Goal: Transaction & Acquisition: Purchase product/service

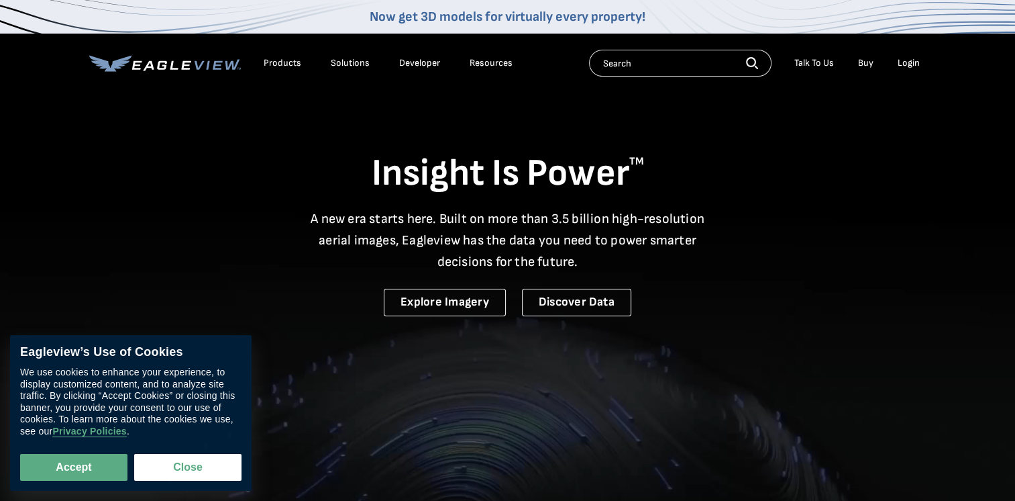
click at [640, 66] on input "text" at bounding box center [680, 63] width 183 height 27
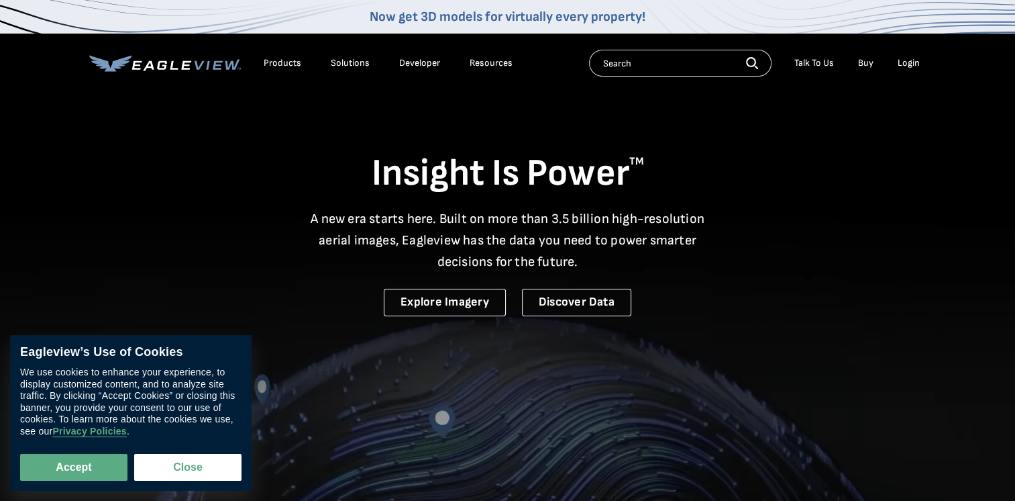
click at [909, 60] on div "Login" at bounding box center [909, 63] width 22 height 12
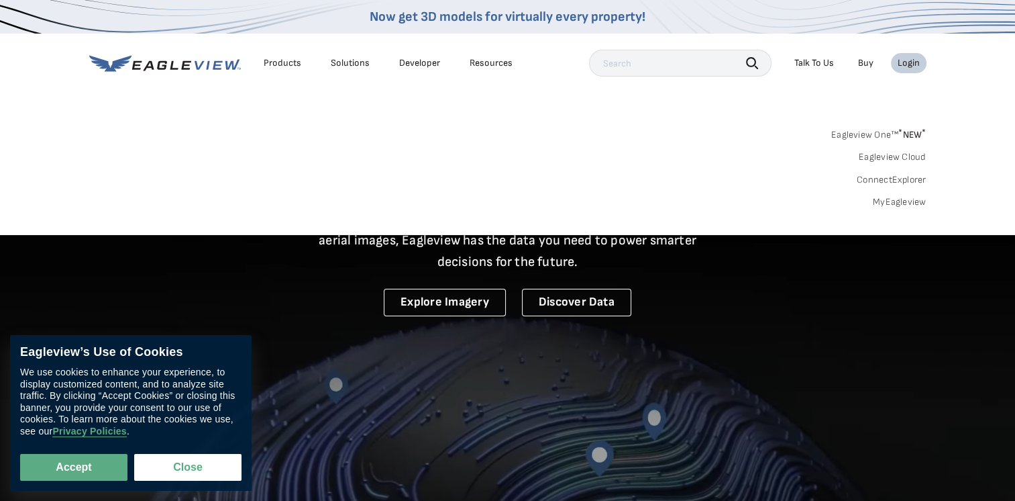
click at [911, 66] on div "Login" at bounding box center [909, 63] width 22 height 12
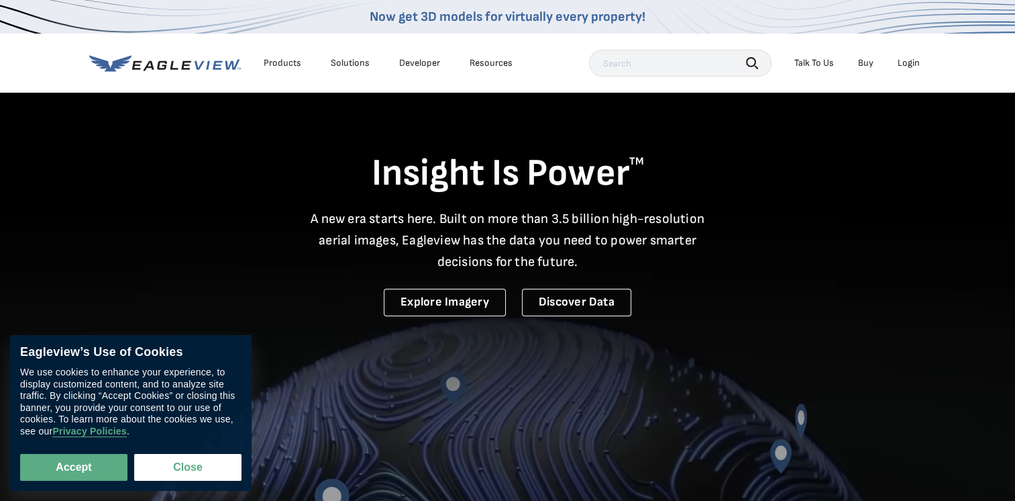
click at [911, 66] on div "Login" at bounding box center [909, 63] width 22 height 12
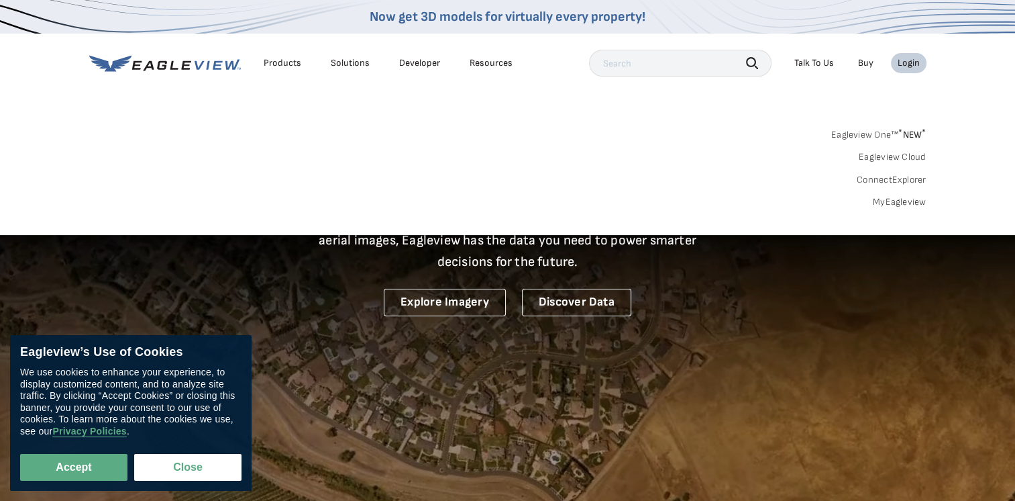
click at [896, 201] on link "MyEagleview" at bounding box center [900, 202] width 54 height 12
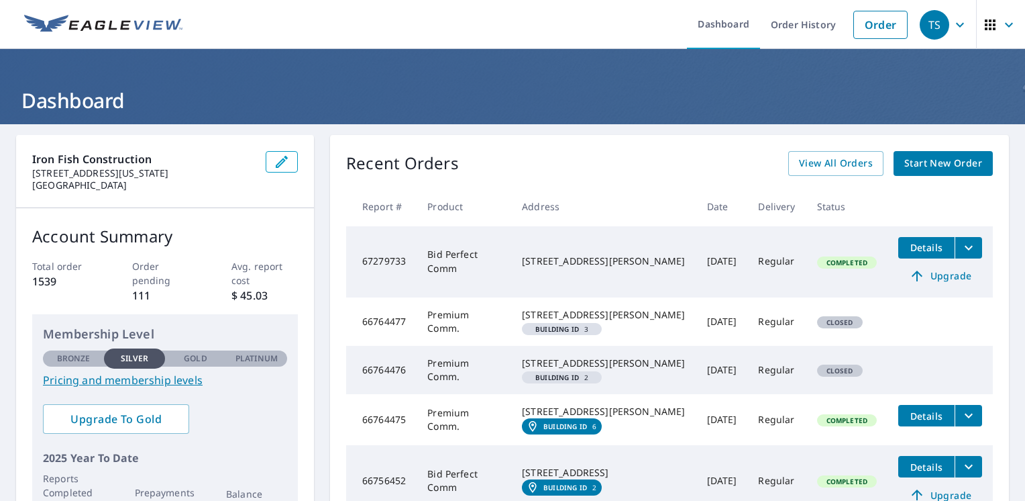
click at [988, 24] on icon "button" at bounding box center [991, 25] width 16 height 16
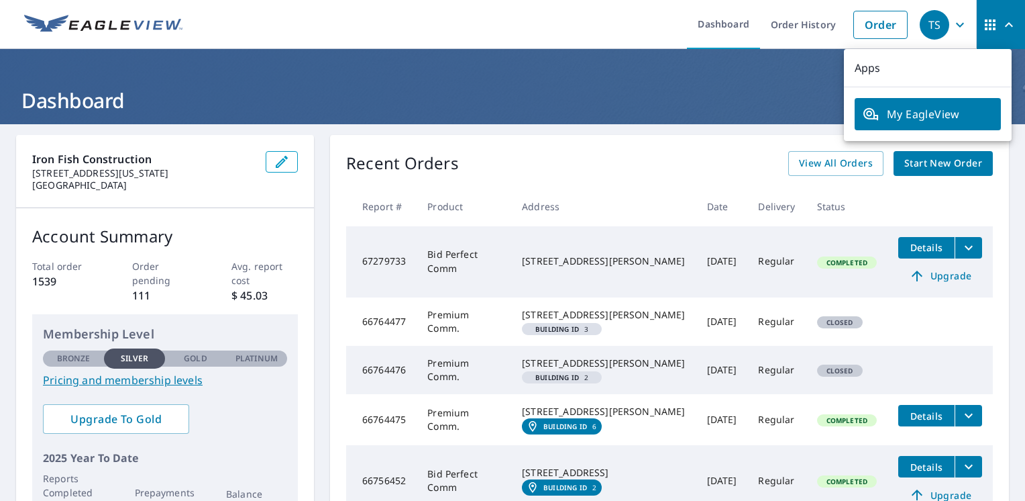
click at [918, 113] on span "My EagleView" at bounding box center [928, 114] width 130 height 16
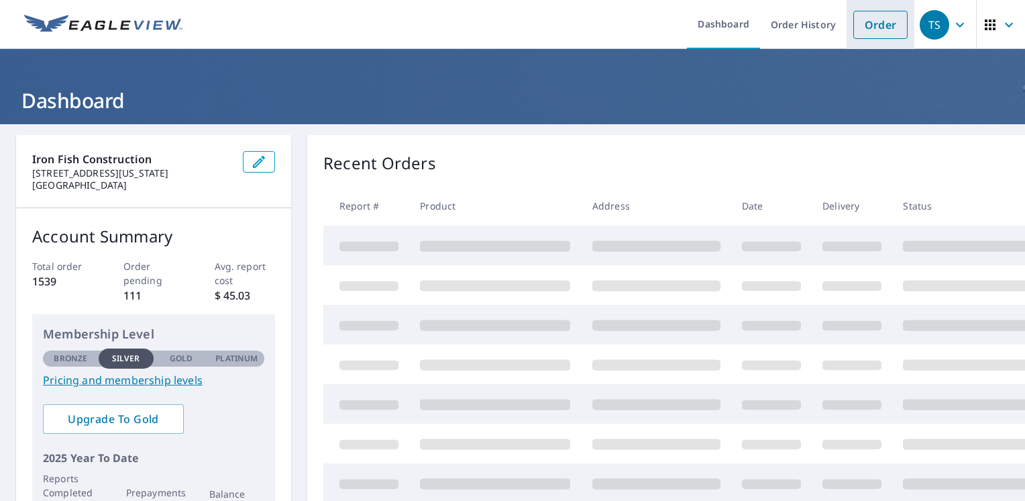
click at [874, 35] on link "Order" at bounding box center [881, 25] width 54 height 28
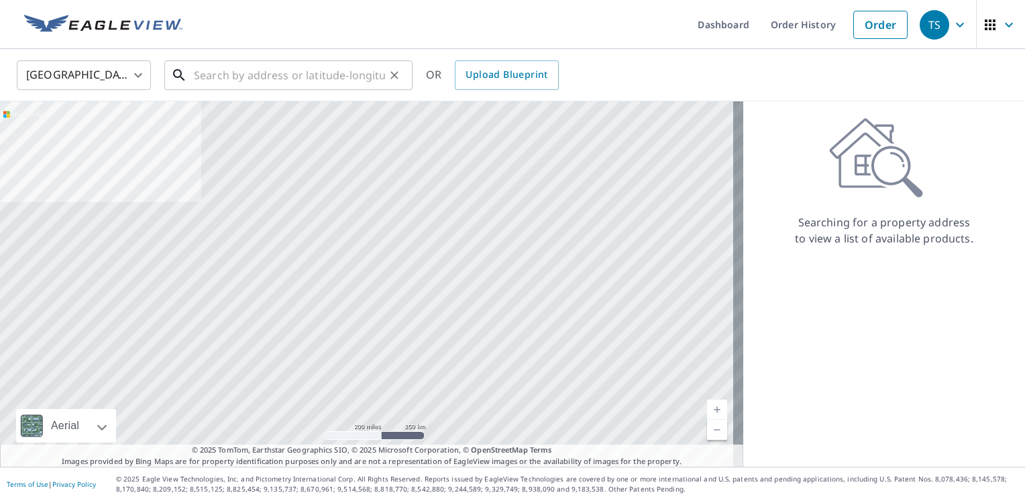
click at [318, 71] on input "text" at bounding box center [289, 75] width 191 height 38
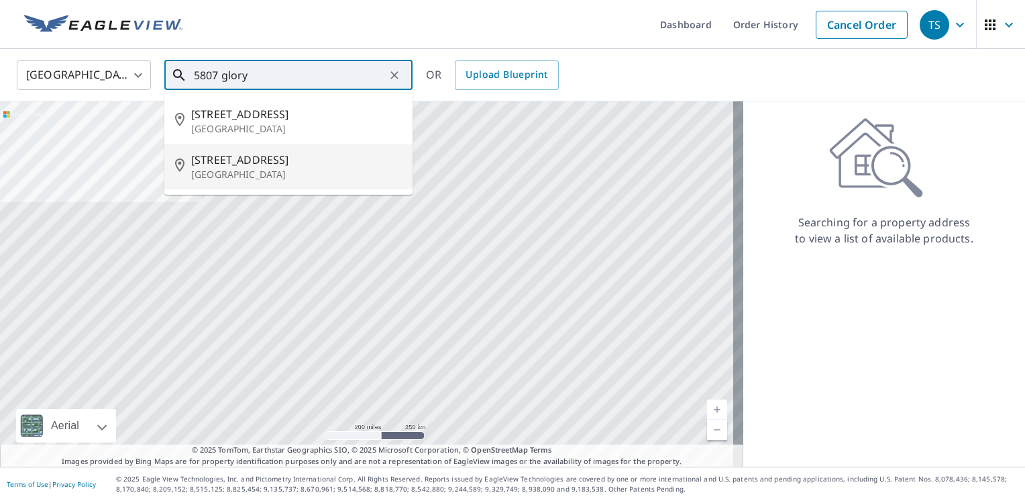
click at [262, 170] on p "North Chesterfield, VA 23234" at bounding box center [296, 174] width 211 height 13
type input "5807 Gloryvine Ct North Chesterfield, VA 23234"
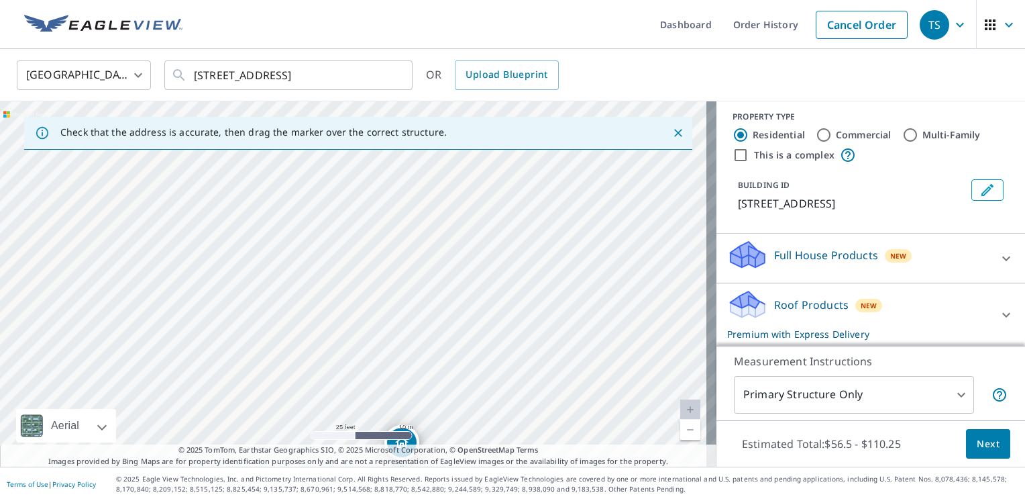
scroll to position [4, 0]
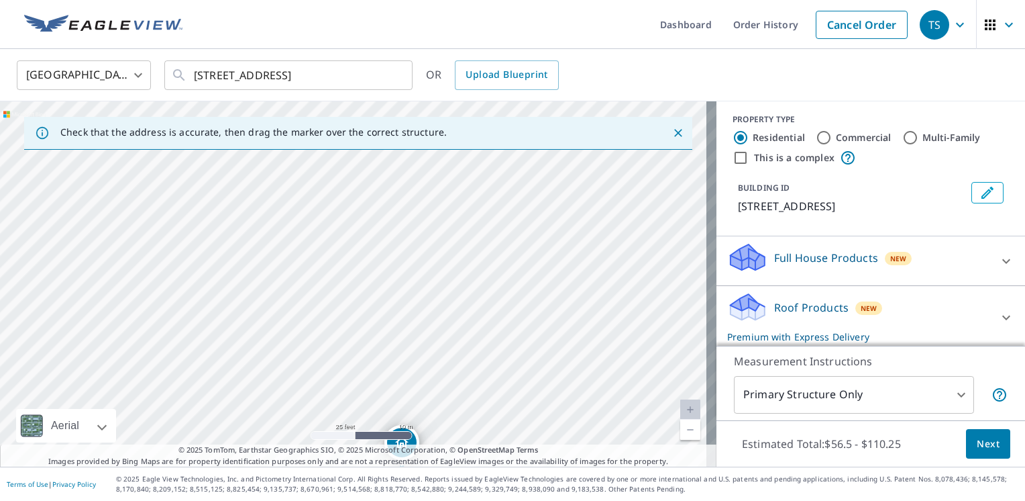
drag, startPoint x: 862, startPoint y: 353, endPoint x: 862, endPoint y: 364, distance: 10.8
click at [862, 364] on p "Measurement Instructions" at bounding box center [871, 361] width 274 height 16
drag, startPoint x: 421, startPoint y: 244, endPoint x: 383, endPoint y: 183, distance: 72.1
click at [383, 183] on div "5807 Gloryvine Ct North Chesterfield, VA 23234" at bounding box center [358, 283] width 717 height 365
click at [740, 311] on icon at bounding box center [748, 302] width 34 height 17
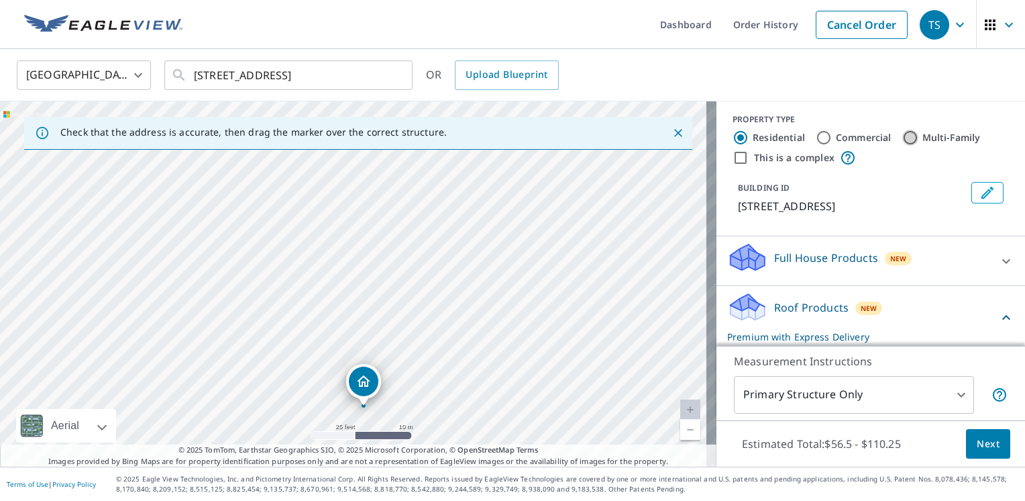
click at [903, 138] on input "Multi-Family" at bounding box center [911, 138] width 16 height 16
radio input "true"
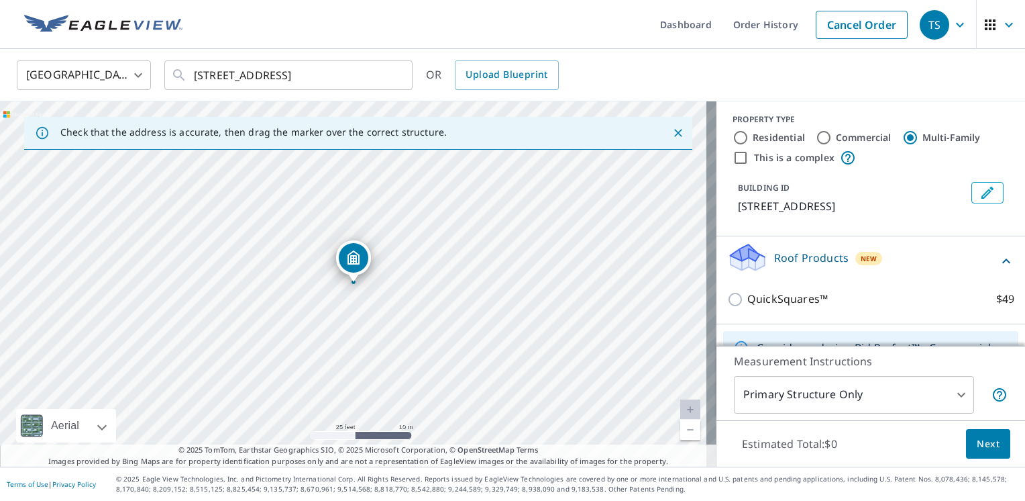
click at [354, 264] on icon "Dropped pin, building 1, MultiFamily property, 5807 Gloryvine Ct North Chesterf…" at bounding box center [353, 257] width 12 height 14
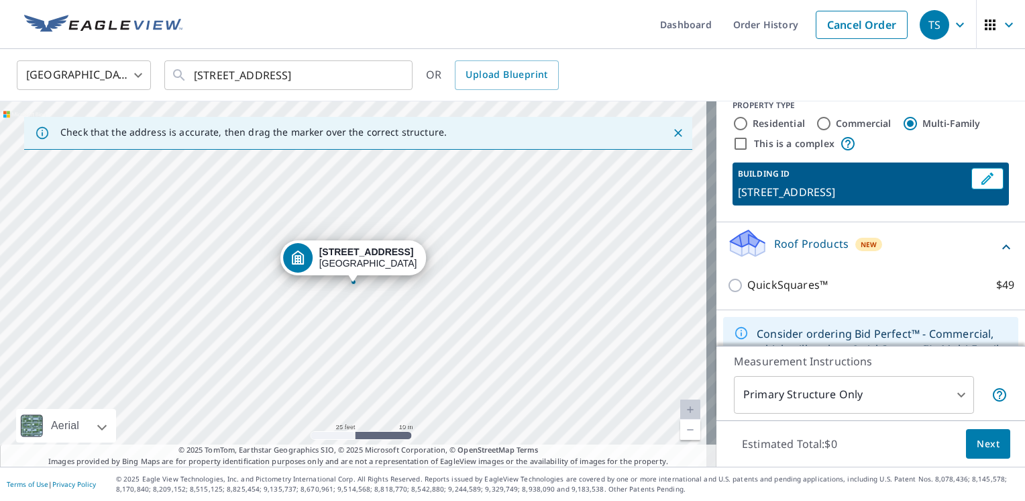
scroll to position [25, 0]
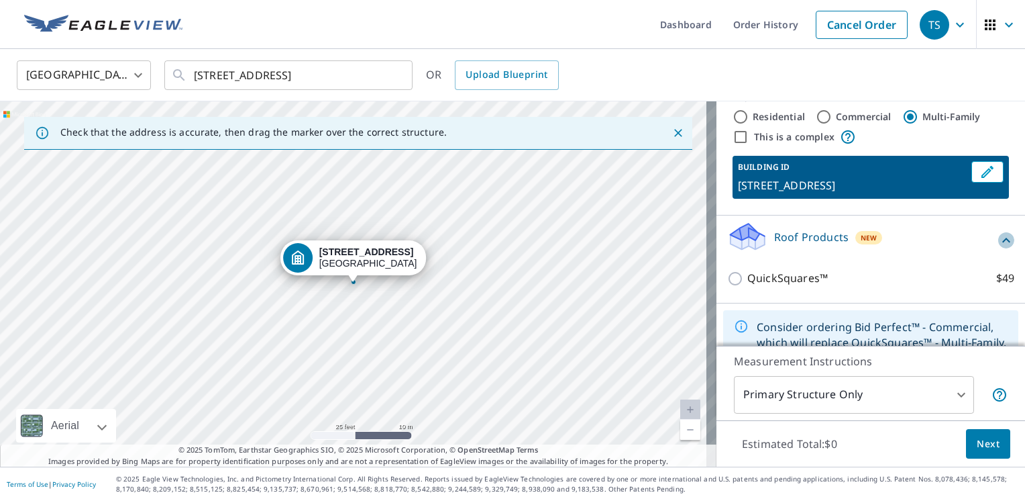
click at [999, 248] on icon at bounding box center [1007, 240] width 16 height 16
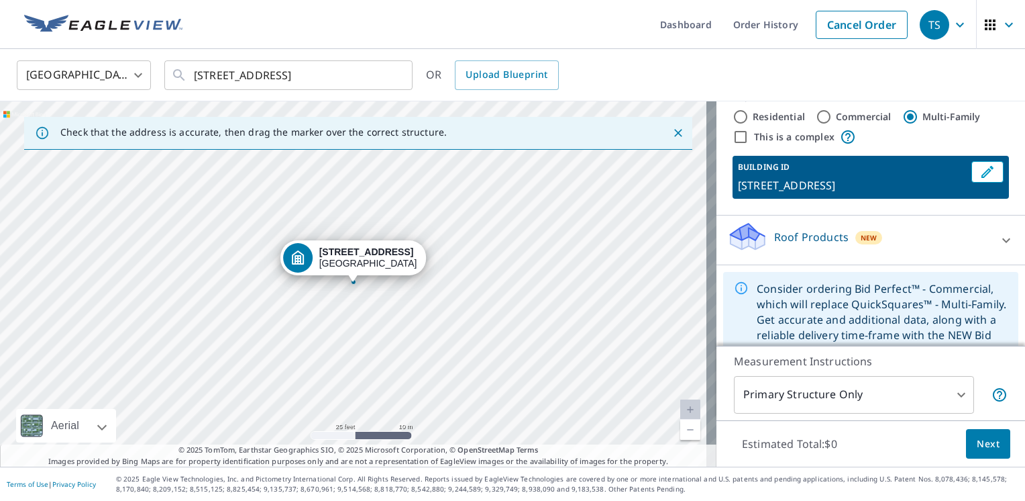
click at [999, 248] on icon at bounding box center [1007, 240] width 16 height 16
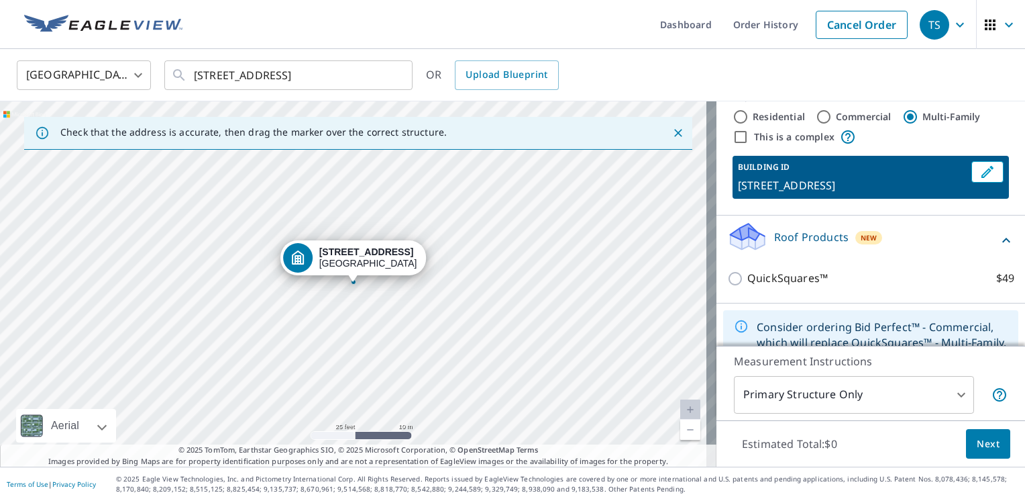
scroll to position [106, 0]
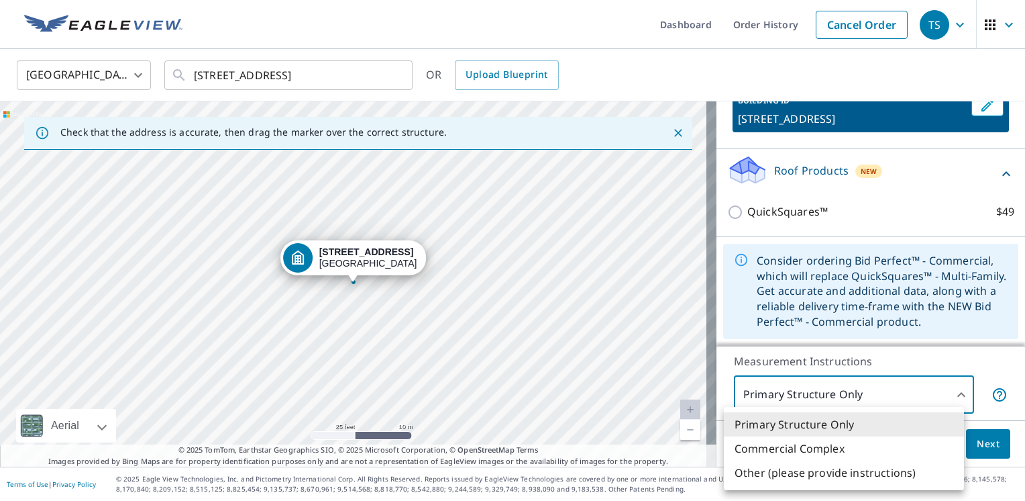
click at [957, 392] on body "TS TS Dashboard Order History Cancel Order TS United States US ​ 5807 Gloryvine…" at bounding box center [512, 250] width 1025 height 501
click at [865, 429] on li "Primary Structure Only" at bounding box center [844, 424] width 240 height 24
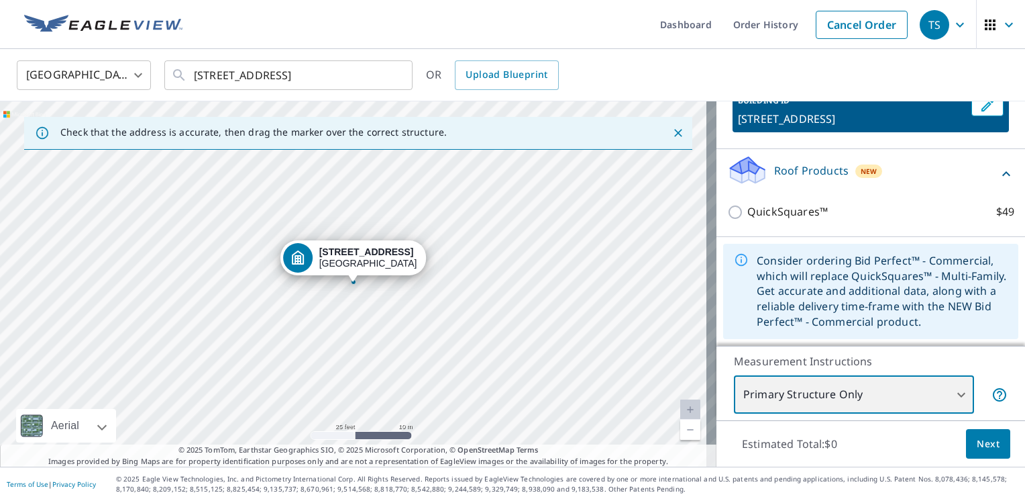
click at [293, 353] on div "5807 Gloryvine Ct North Chesterfield, VA 23234" at bounding box center [358, 283] width 717 height 365
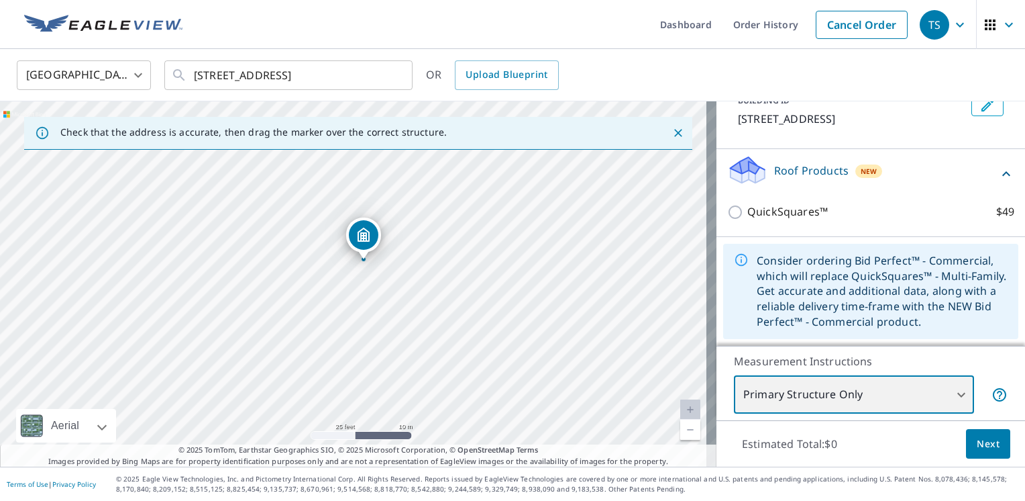
drag, startPoint x: 237, startPoint y: 377, endPoint x: 247, endPoint y: 354, distance: 24.9
click at [247, 354] on div "5807 Gloryvine Ct North Chesterfield, VA 23234" at bounding box center [358, 283] width 717 height 365
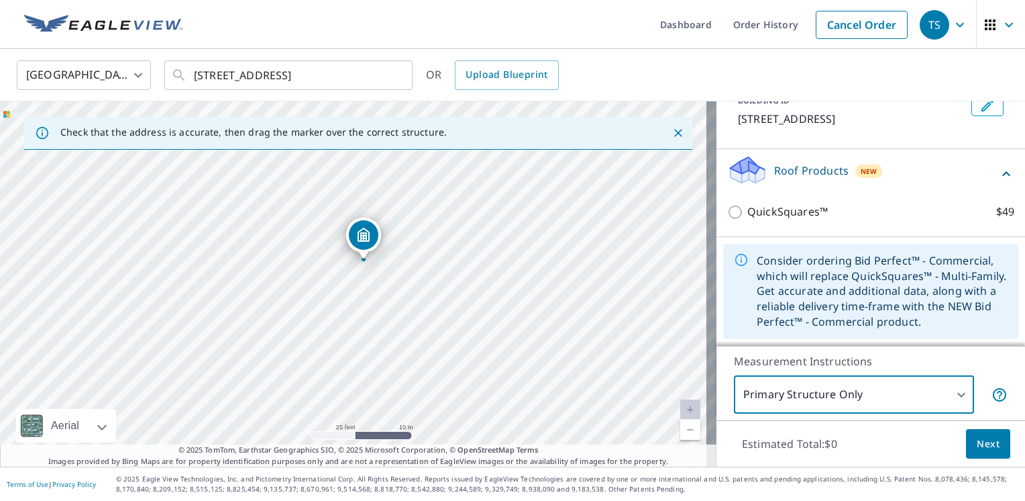
click at [681, 432] on link "Current Level 20, Zoom Out" at bounding box center [691, 429] width 20 height 20
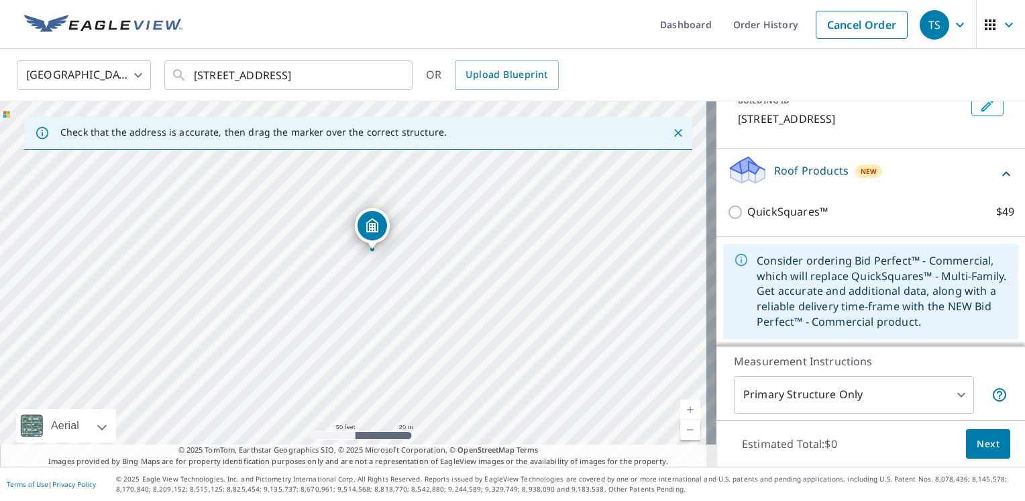
drag, startPoint x: 357, startPoint y: 241, endPoint x: 371, endPoint y: 219, distance: 25.7
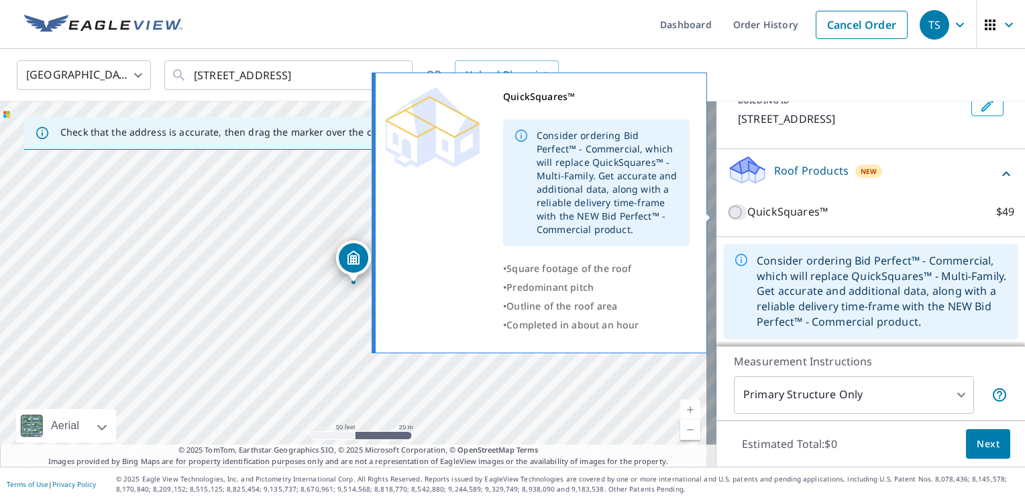
click at [729, 213] on input "QuickSquares™ $49" at bounding box center [738, 212] width 20 height 16
checkbox input "true"
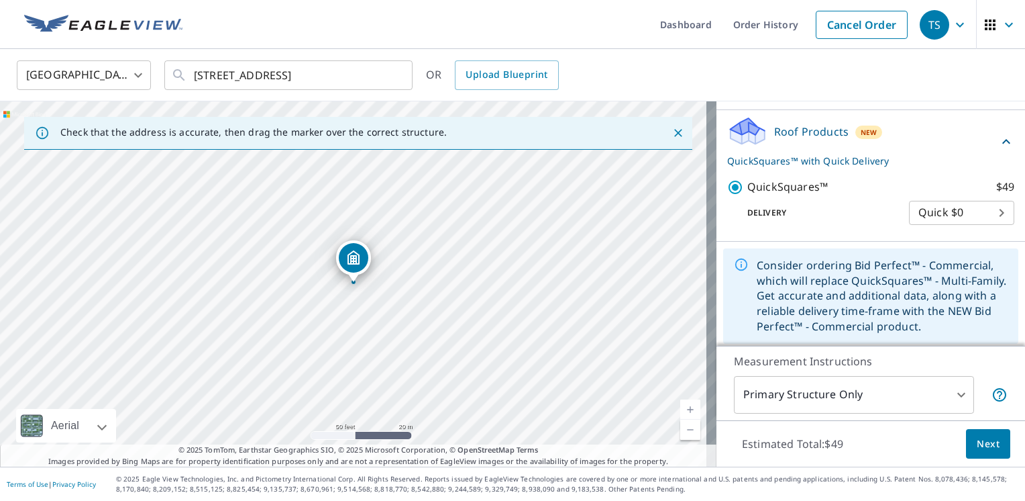
scroll to position [150, 0]
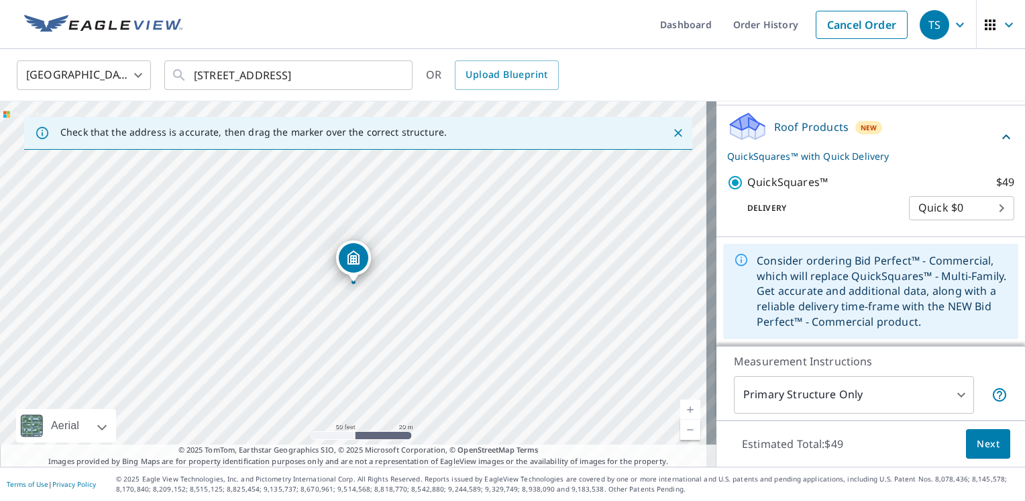
click at [977, 440] on span "Next" at bounding box center [988, 444] width 23 height 17
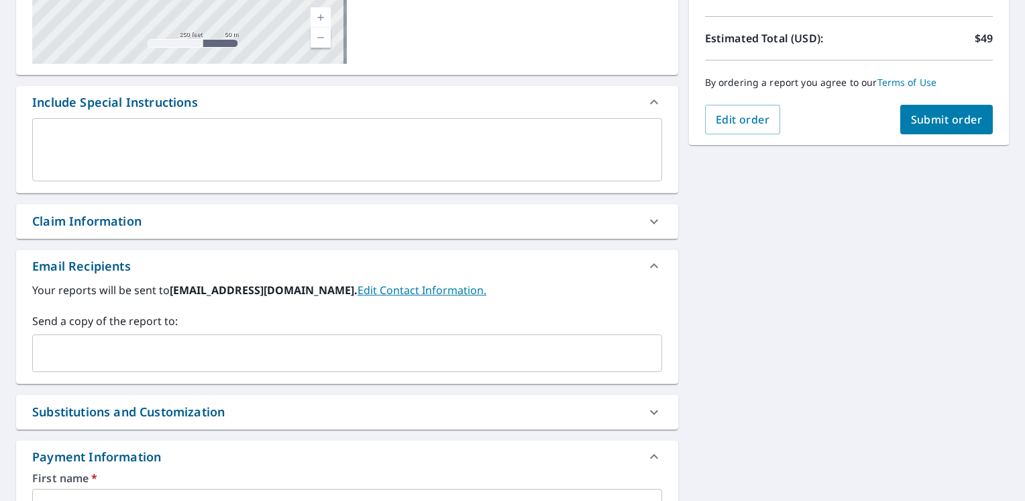
scroll to position [379, 0]
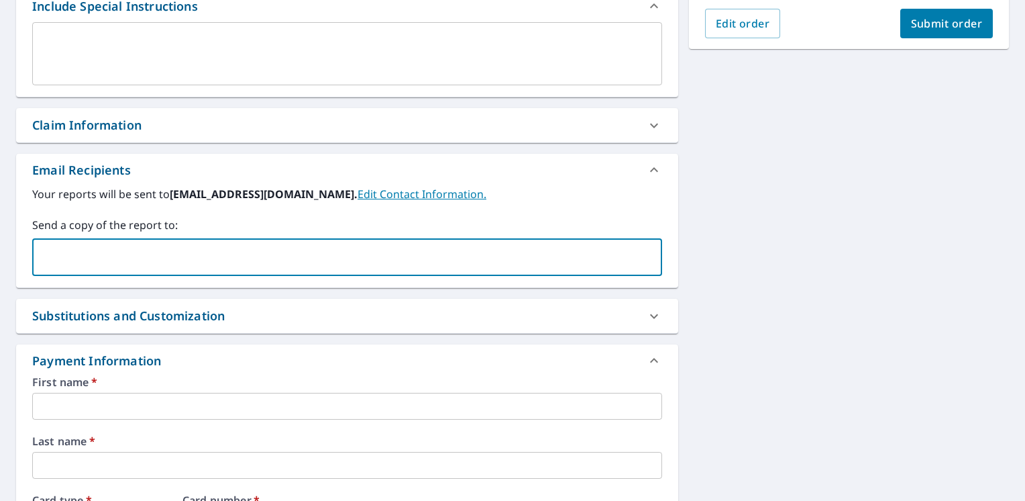
click at [354, 256] on input "text" at bounding box center [337, 257] width 598 height 26
type input "kcanale@ironfishconstruction.com"
click at [158, 407] on input "text" at bounding box center [347, 406] width 630 height 27
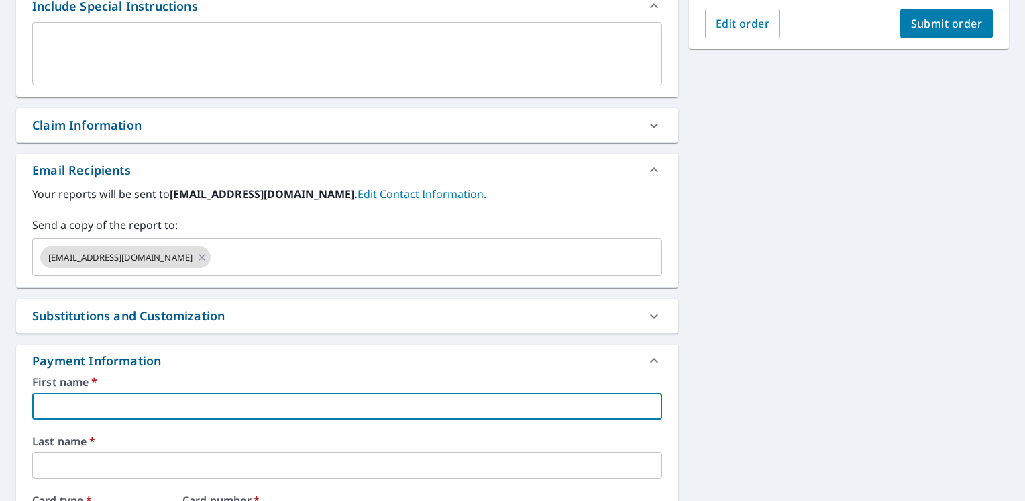
type input "kyle"
type input "kcanale@ironfishconstruction.com"
type input "Canale"
type input "Kcanale13"
click at [201, 256] on icon at bounding box center [202, 257] width 6 height 6
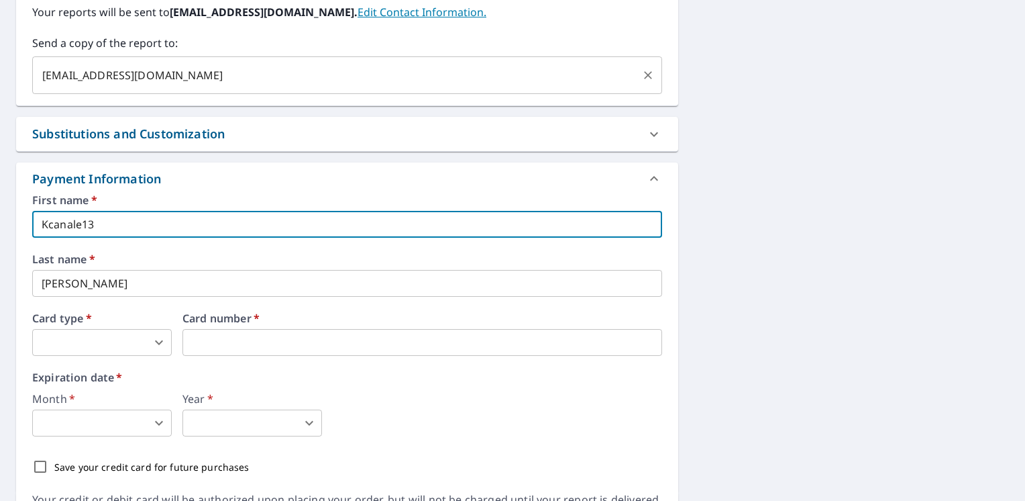
scroll to position [638, 0]
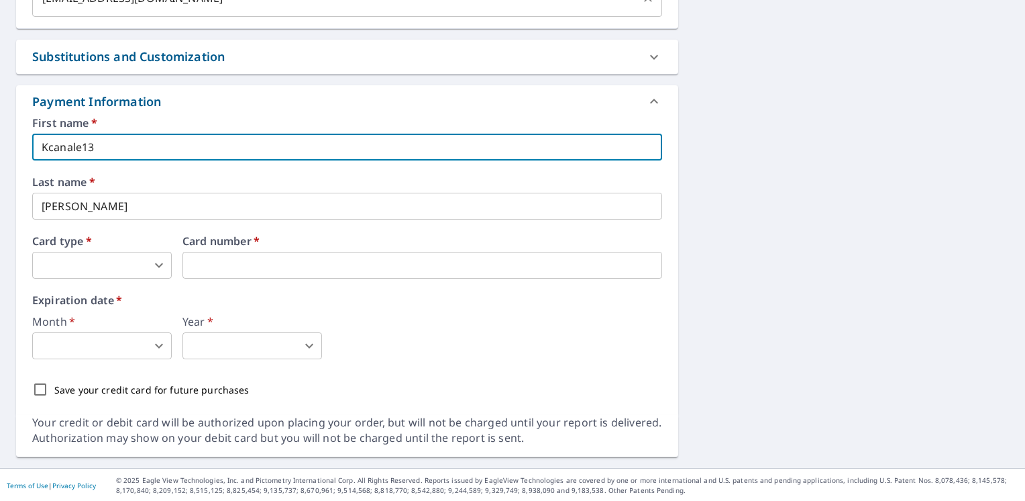
click at [158, 264] on body "TS TS Dashboard Order History Cancel Order TS Dashboard / Finalize Order Finali…" at bounding box center [512, 250] width 1025 height 501
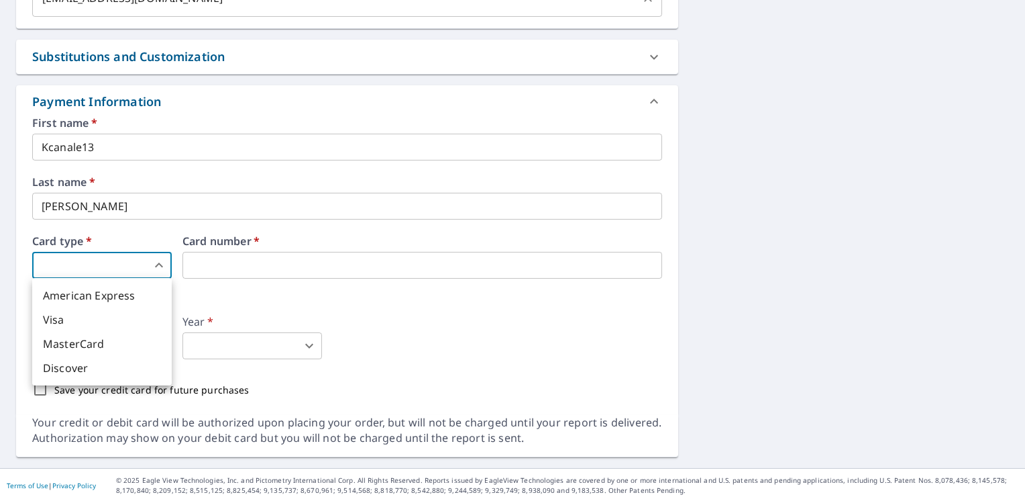
click at [103, 346] on li "MasterCard" at bounding box center [102, 344] width 140 height 24
type input "3"
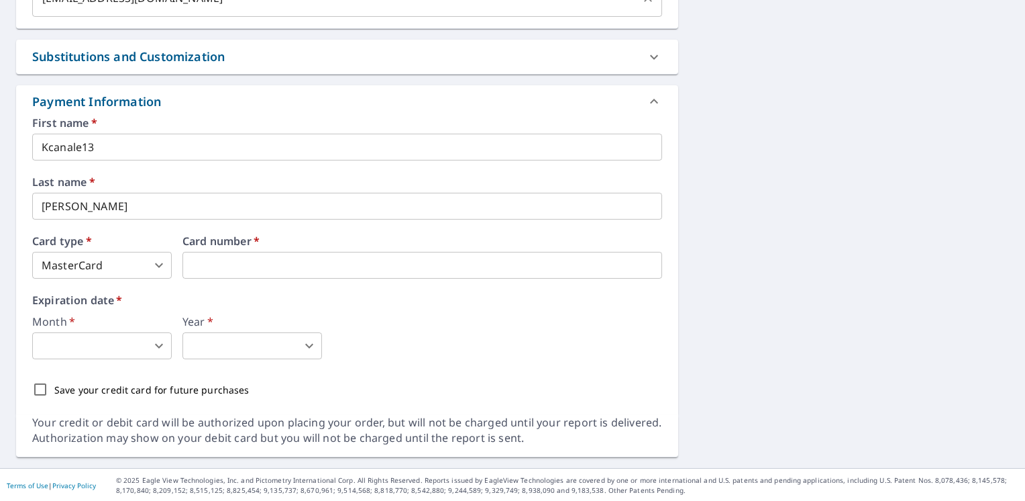
click at [164, 348] on body "TS TS Dashboard Order History Cancel Order TS Dashboard / Finalize Order Finali…" at bounding box center [512, 250] width 1025 height 501
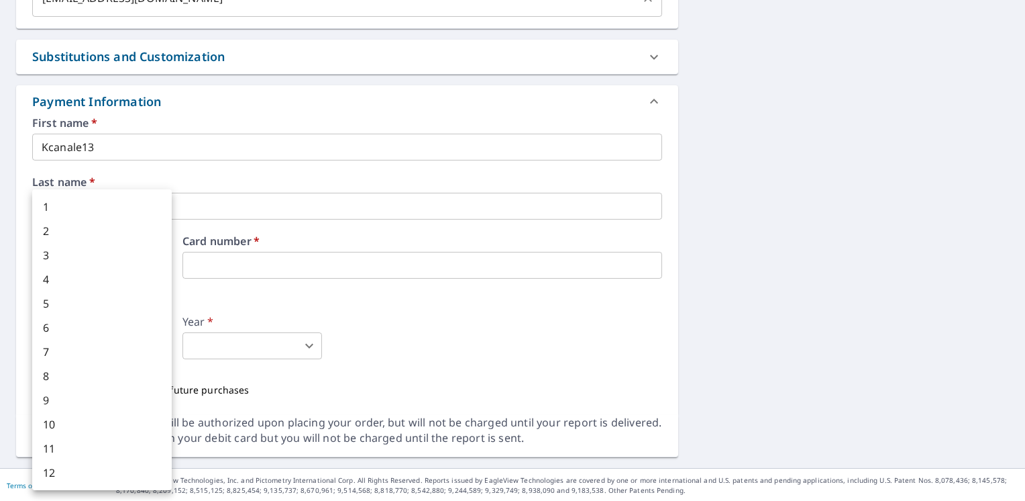
click at [97, 281] on li "4" at bounding box center [102, 279] width 140 height 24
type input "4"
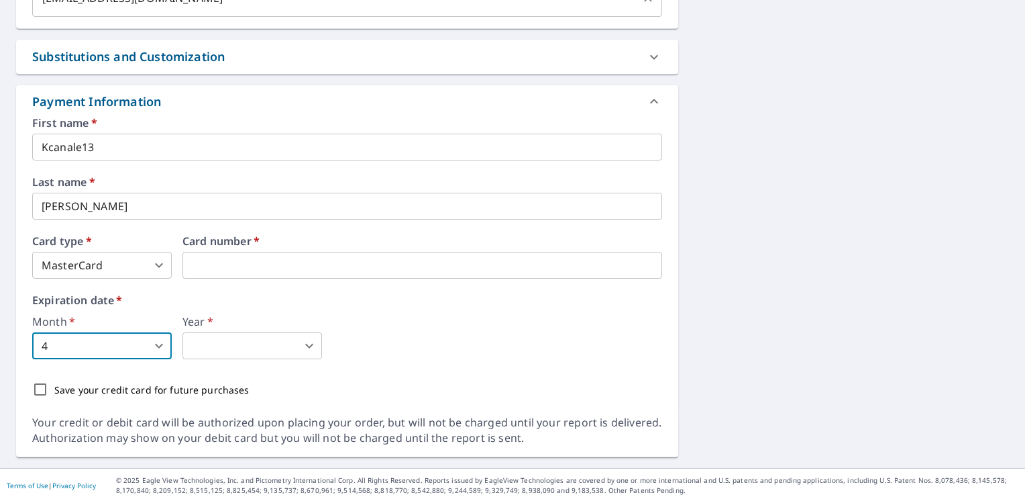
click at [304, 342] on body "TS TS Dashboard Order History Cancel Order TS Dashboard / Finalize Order Finali…" at bounding box center [512, 250] width 1025 height 501
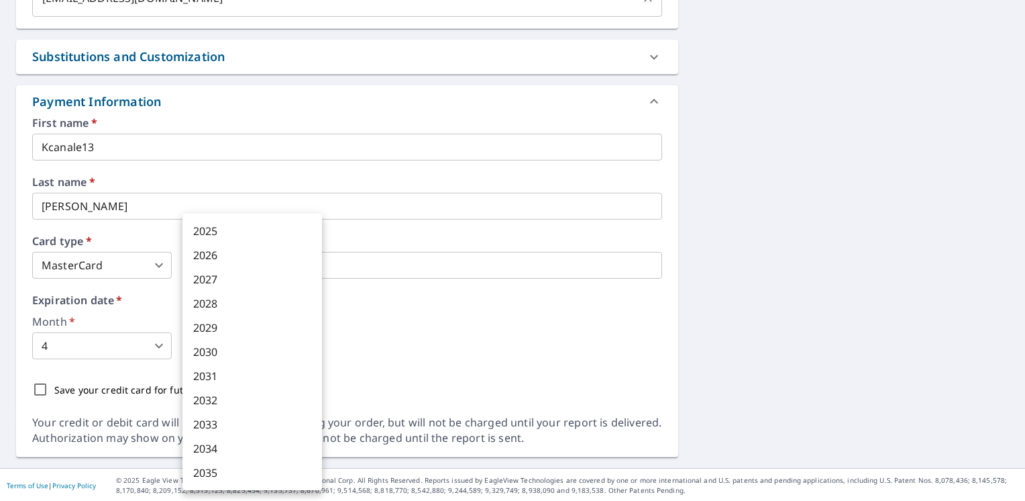
click at [266, 303] on li "2028" at bounding box center [253, 303] width 140 height 24
type input "2028"
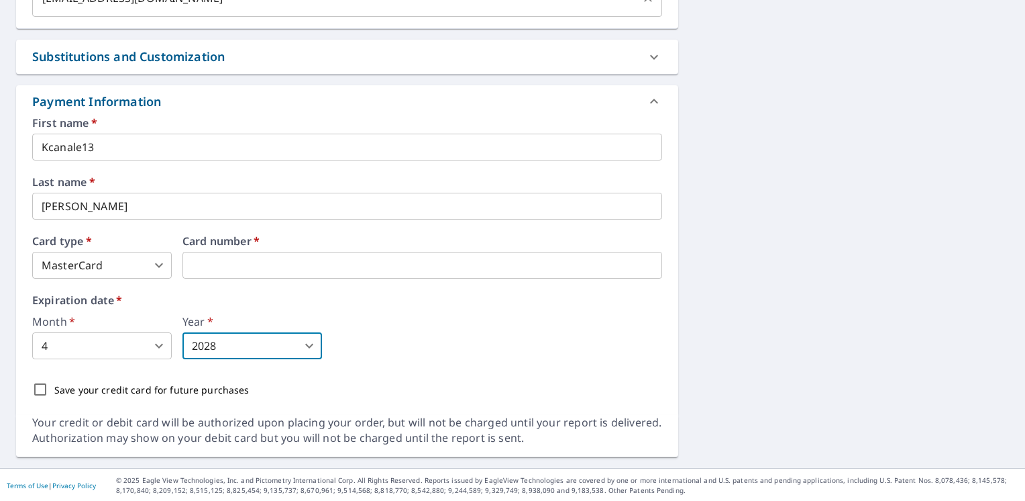
click at [45, 393] on input "Save your credit card for future purchases" at bounding box center [40, 389] width 28 height 28
click at [45, 388] on input "Save your credit card for future purchases" at bounding box center [40, 389] width 28 height 28
checkbox input "false"
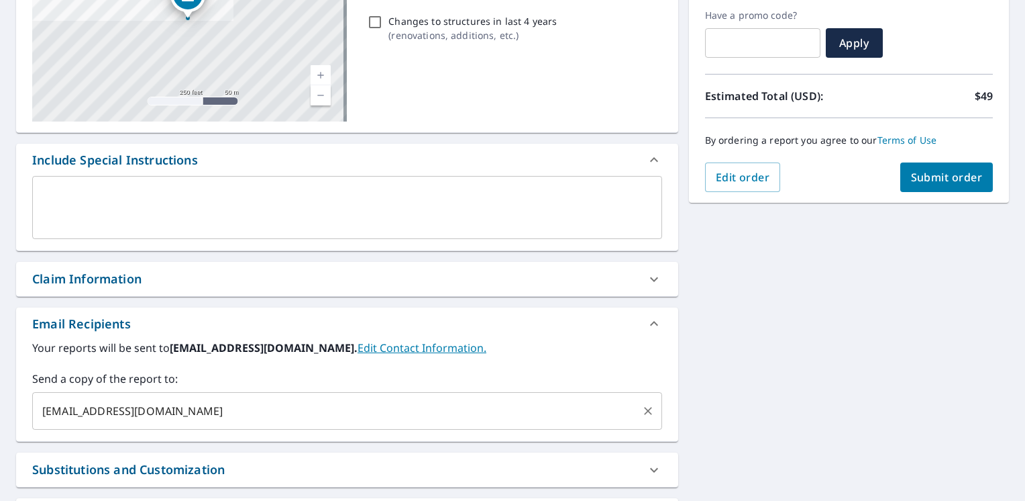
scroll to position [225, 0]
click at [956, 184] on span "Submit order" at bounding box center [947, 177] width 72 height 15
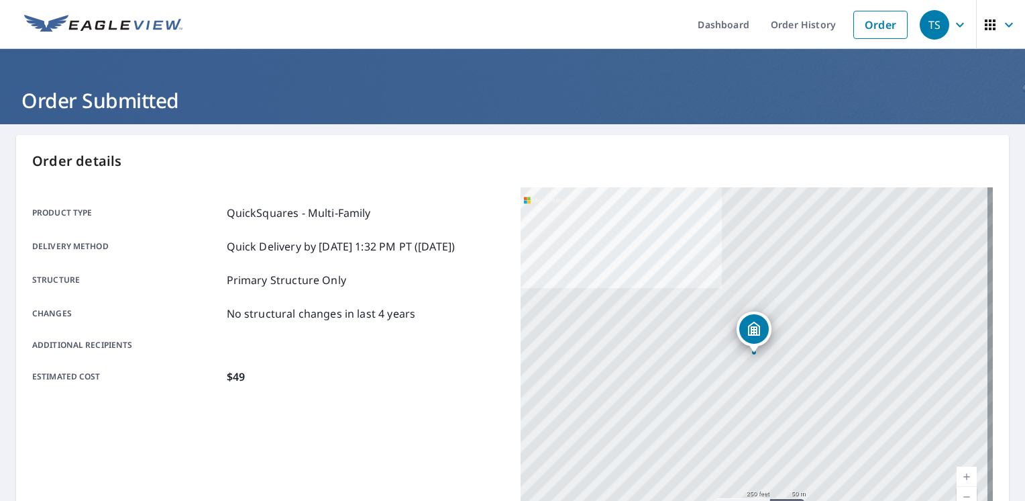
click at [991, 26] on span "button" at bounding box center [1002, 25] width 38 height 32
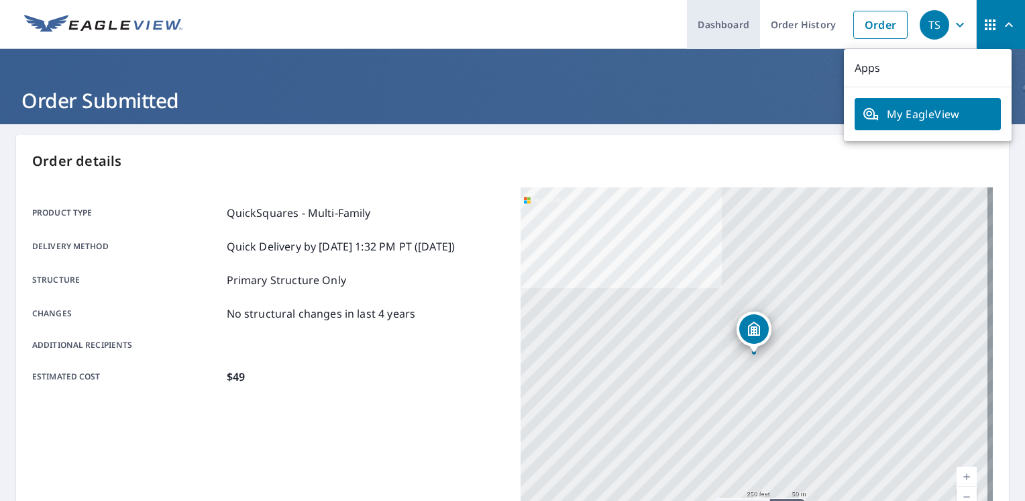
click at [714, 23] on link "Dashboard" at bounding box center [723, 24] width 73 height 49
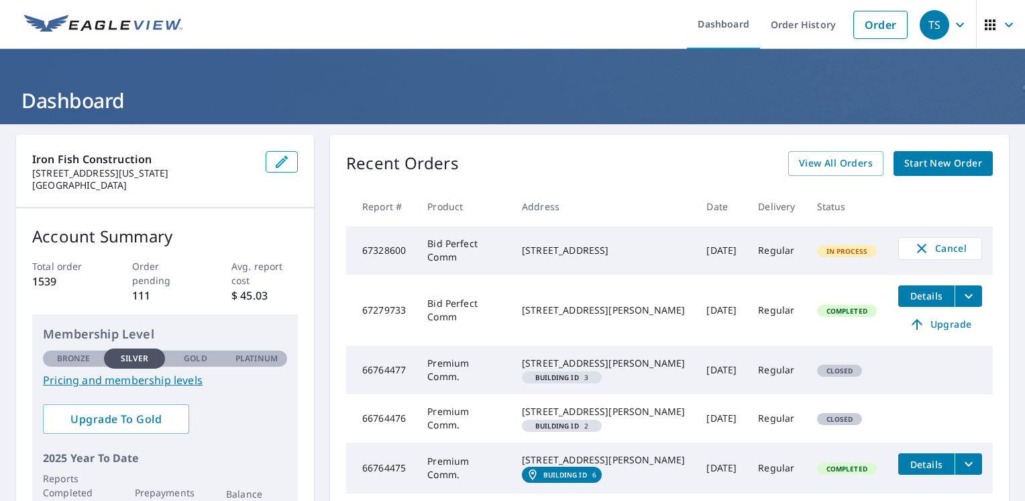
click at [652, 10] on ul "Dashboard Order History Order" at bounding box center [553, 24] width 724 height 49
click at [834, 251] on span "In Process" at bounding box center [848, 250] width 58 height 9
click at [545, 248] on div "[STREET_ADDRESS]" at bounding box center [603, 250] width 163 height 13
click at [464, 239] on td "Bid Perfect Comm" at bounding box center [464, 250] width 95 height 48
click at [448, 258] on td "Bid Perfect Comm" at bounding box center [464, 250] width 95 height 48
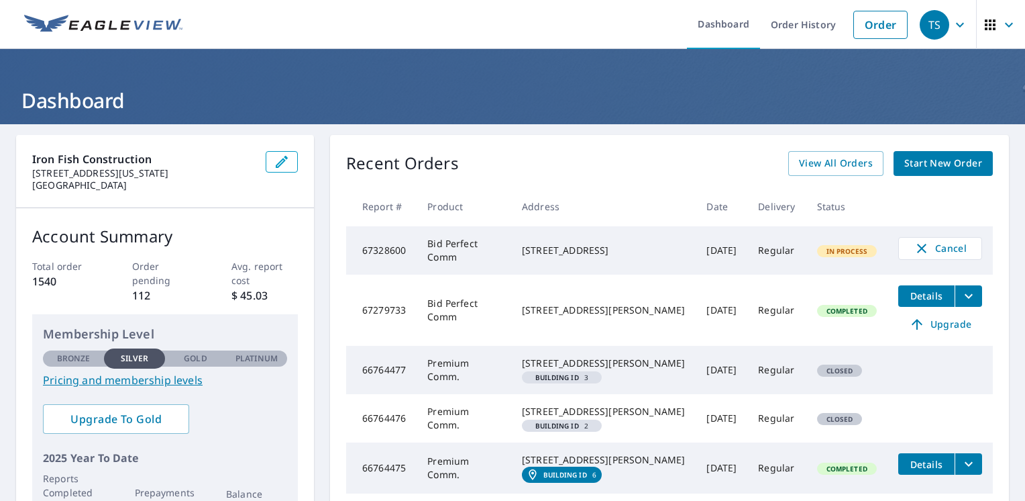
click at [678, 153] on div "Recent Orders View All Orders Start New Order" at bounding box center [669, 163] width 647 height 25
